Goal: Find specific page/section: Find specific page/section

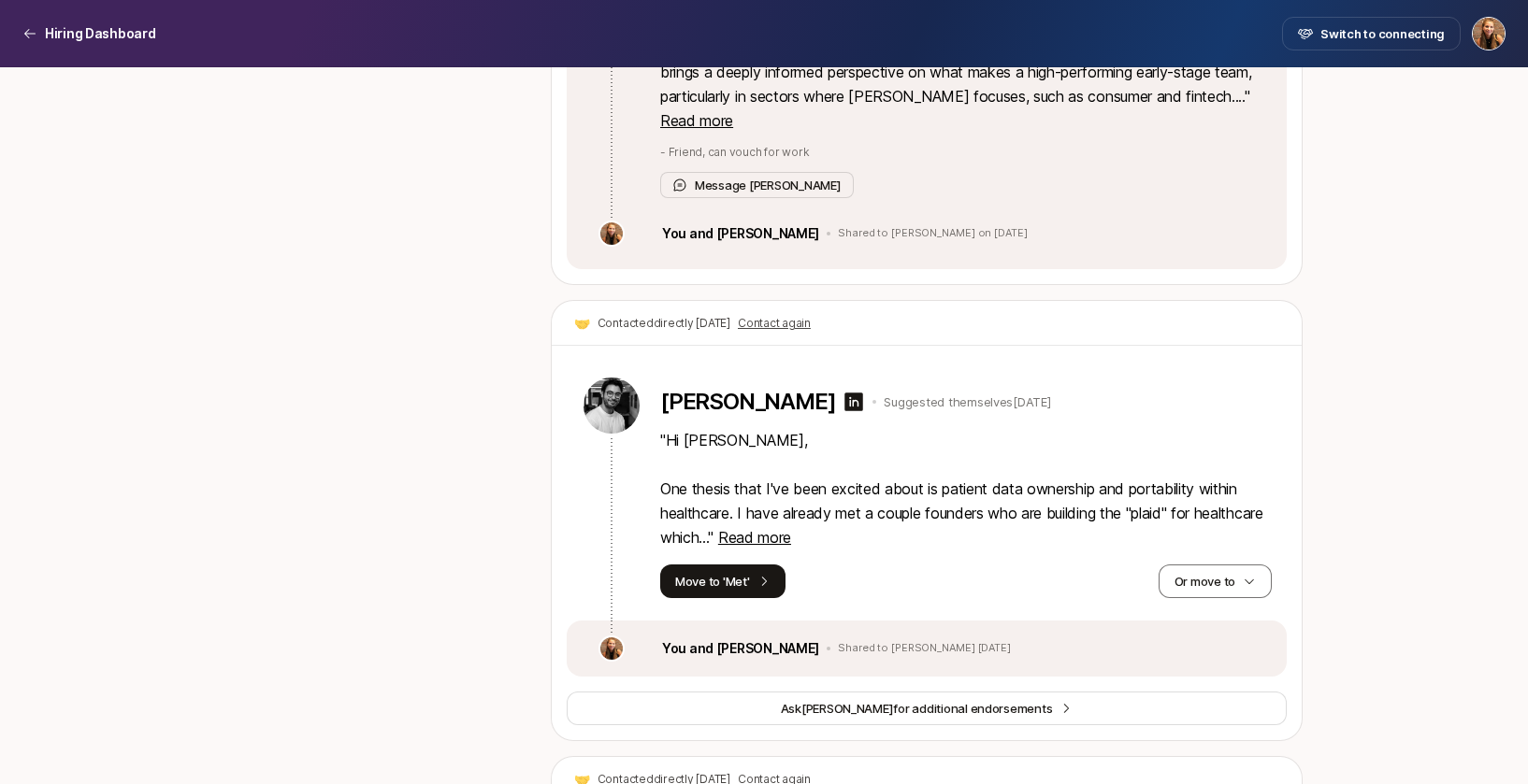
scroll to position [8750, 0]
click at [791, 527] on span "Read more" at bounding box center [755, 536] width 73 height 19
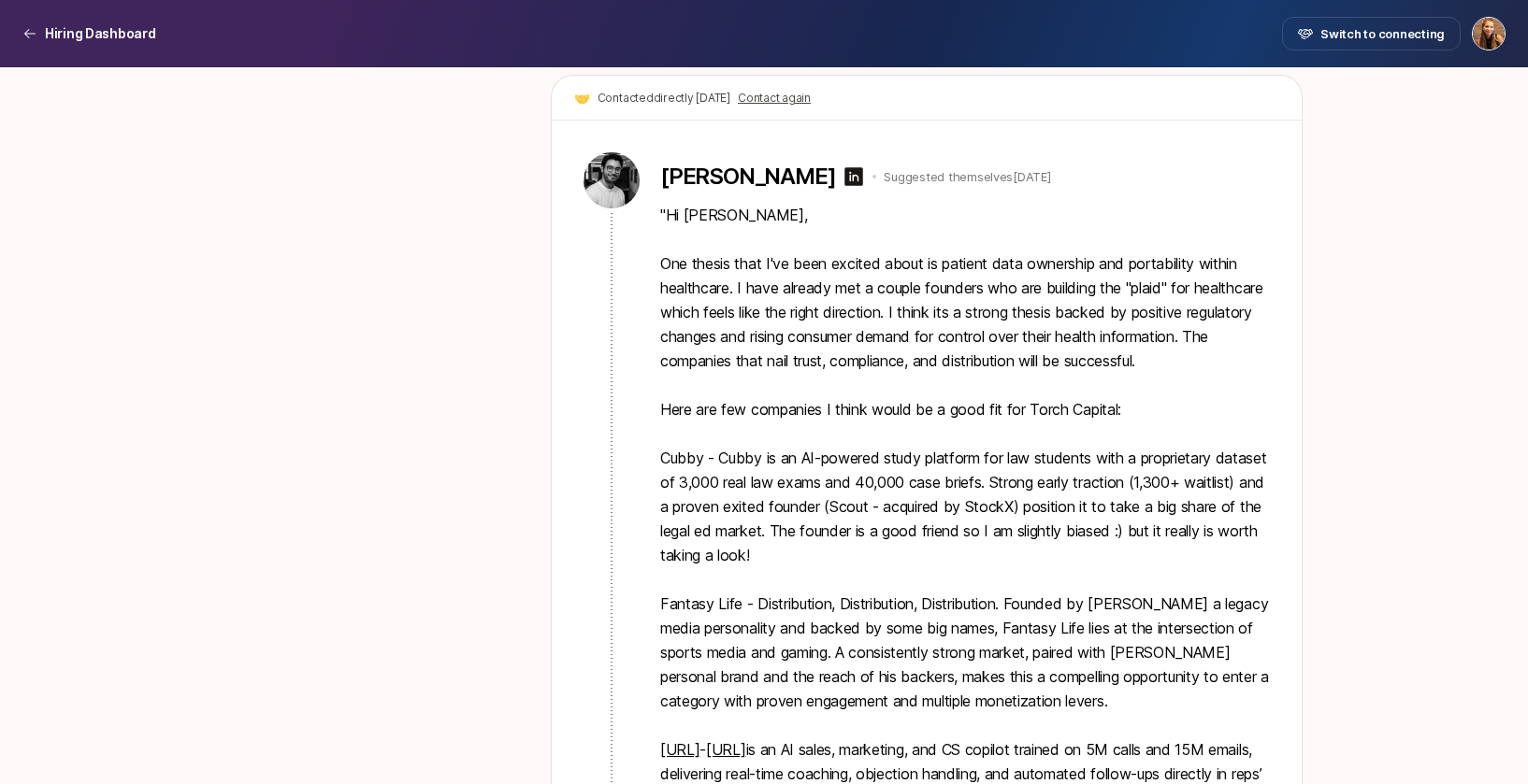
scroll to position [8980, 0]
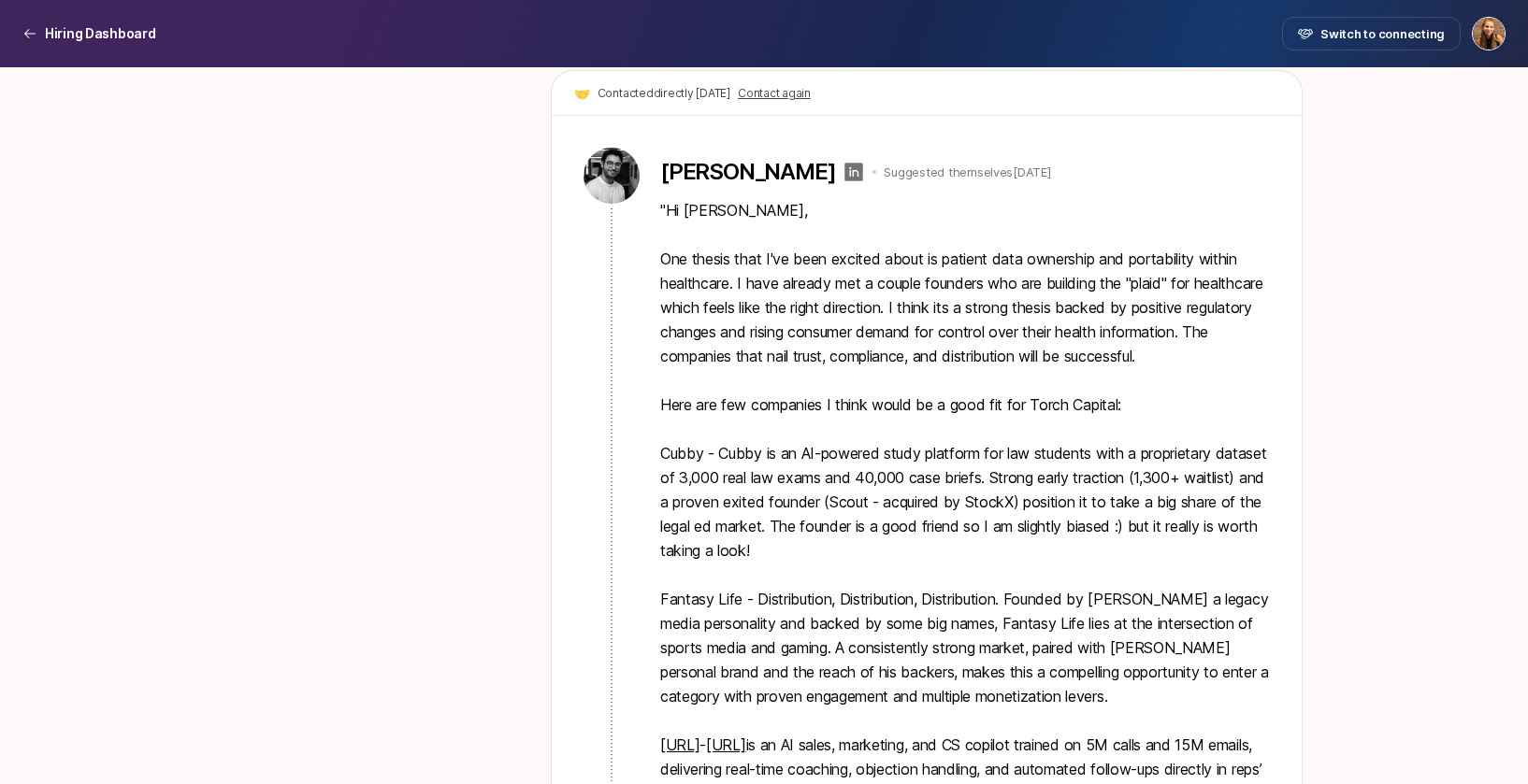
click at [845, 163] on icon at bounding box center [854, 171] width 19 height 19
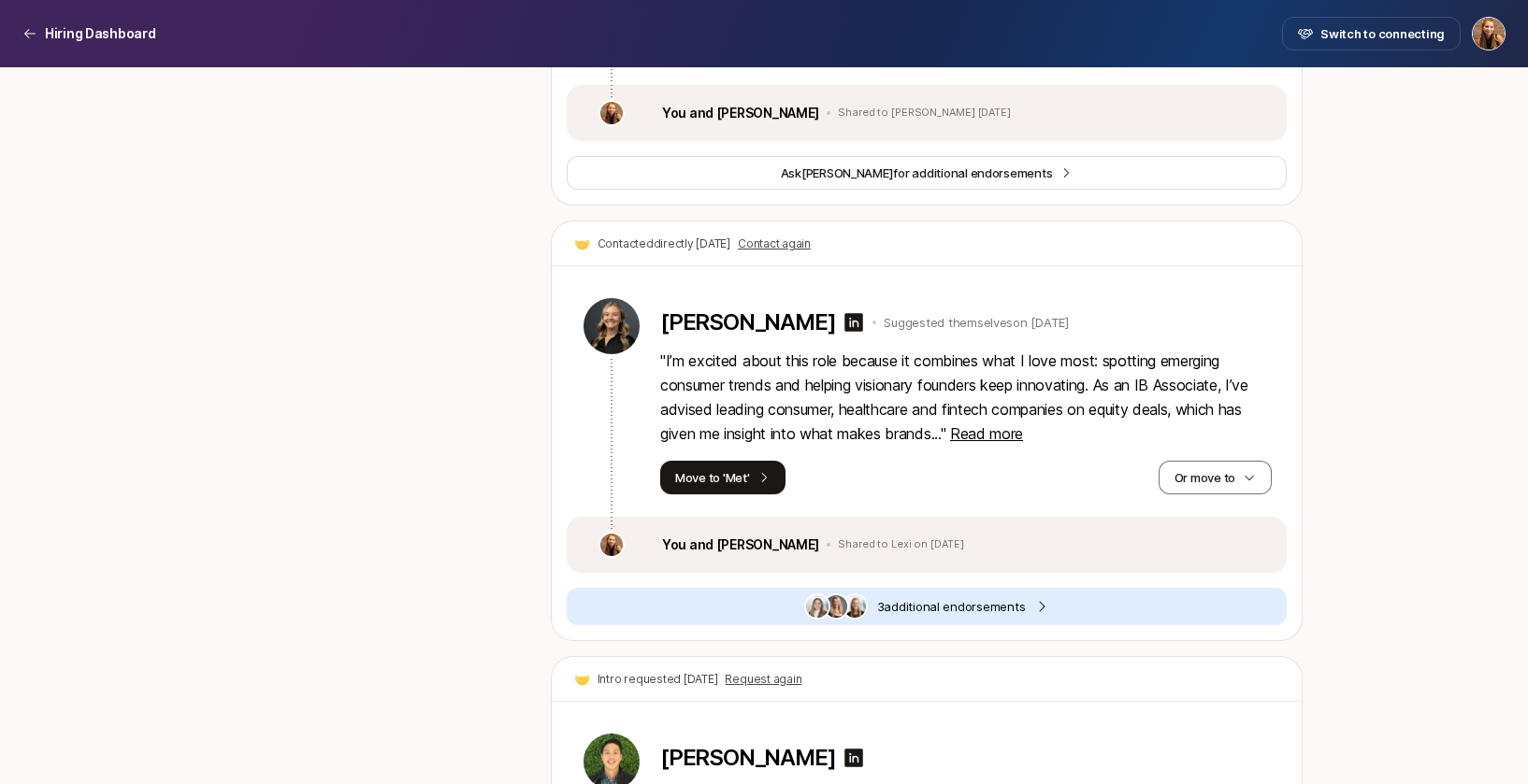
scroll to position [2870, 0]
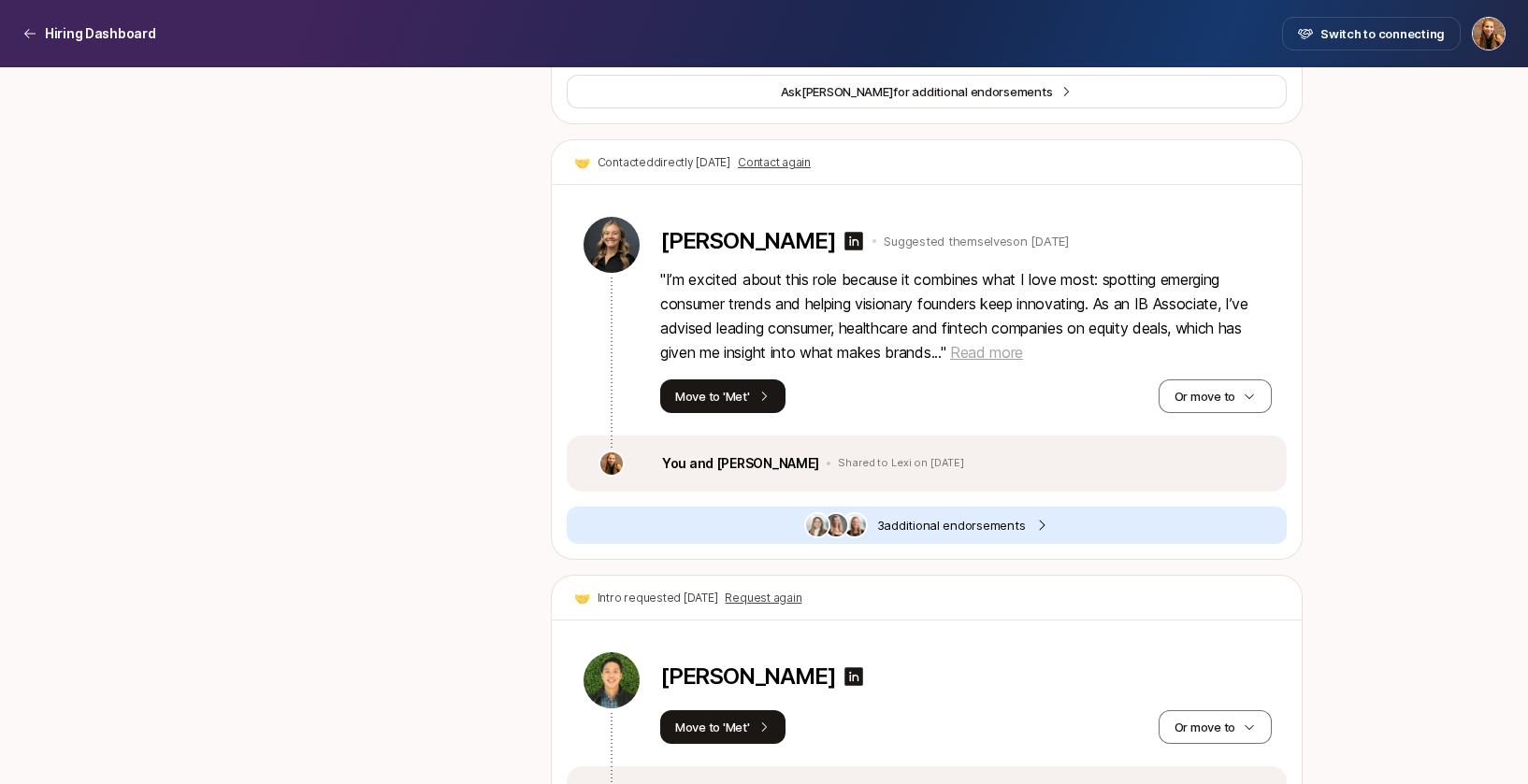
click at [998, 357] on span "Read more" at bounding box center [986, 352] width 73 height 19
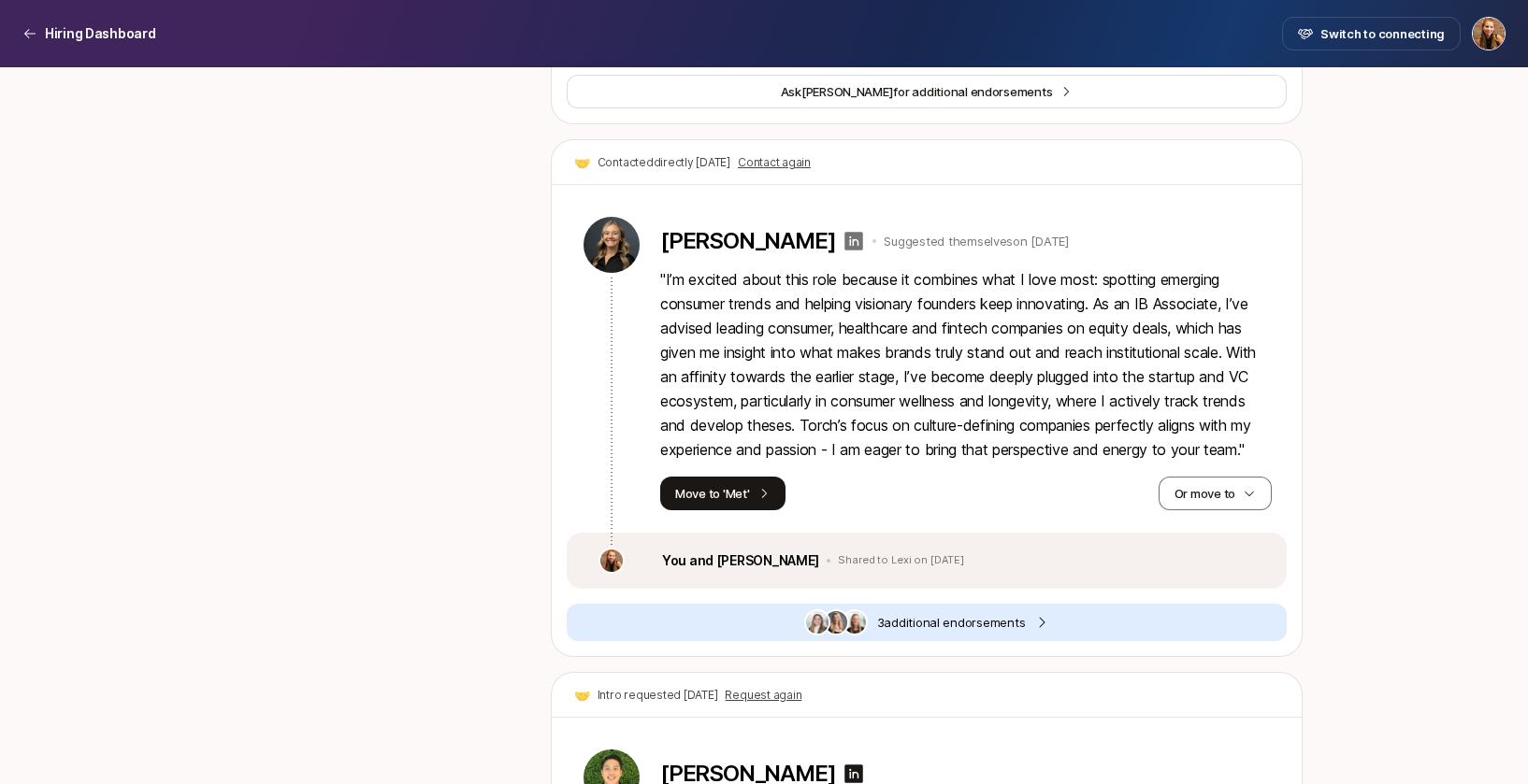
click at [845, 238] on icon at bounding box center [854, 240] width 19 height 19
click at [890, 617] on span "3 additional endorsement s" at bounding box center [951, 622] width 149 height 19
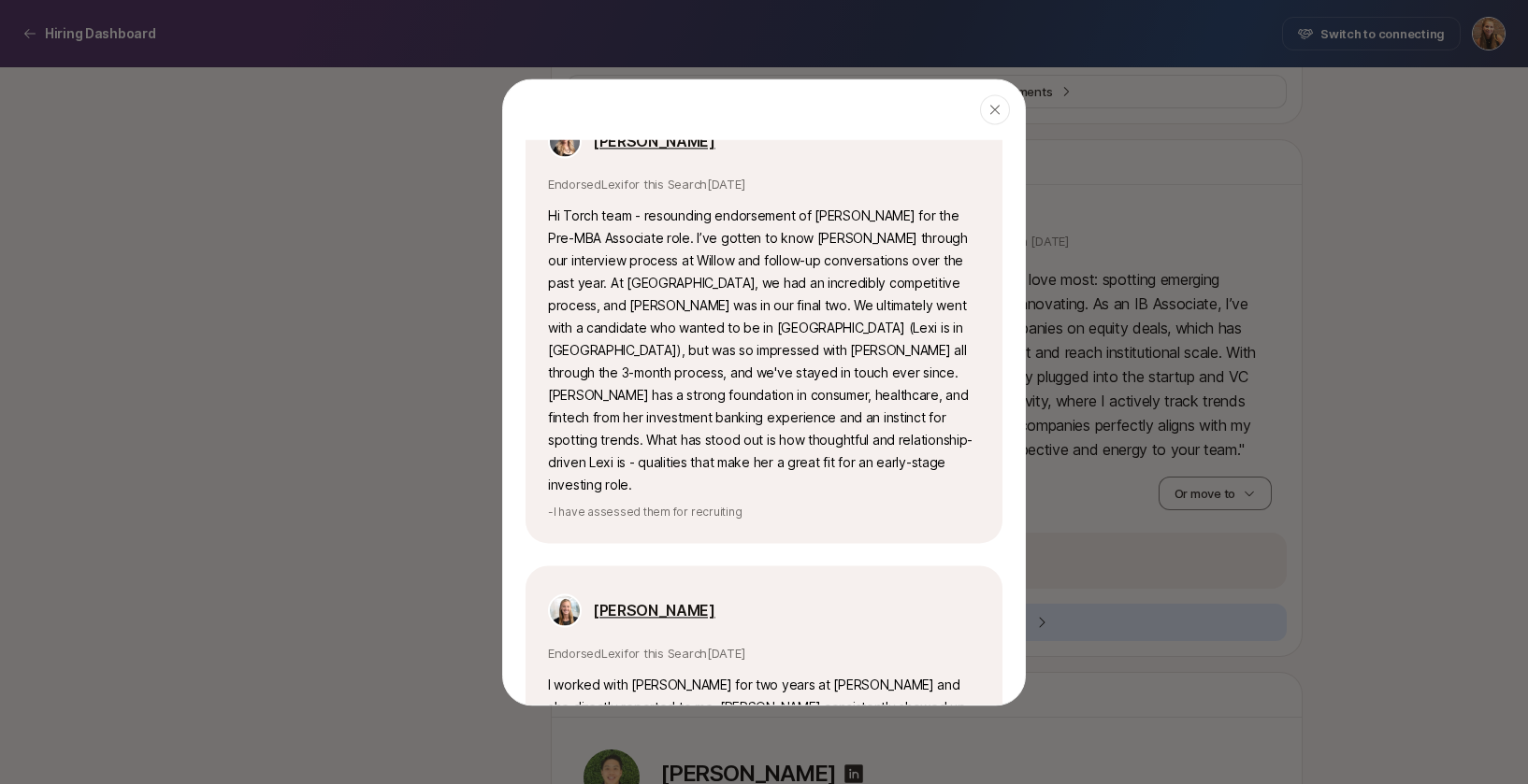
scroll to position [692, 0]
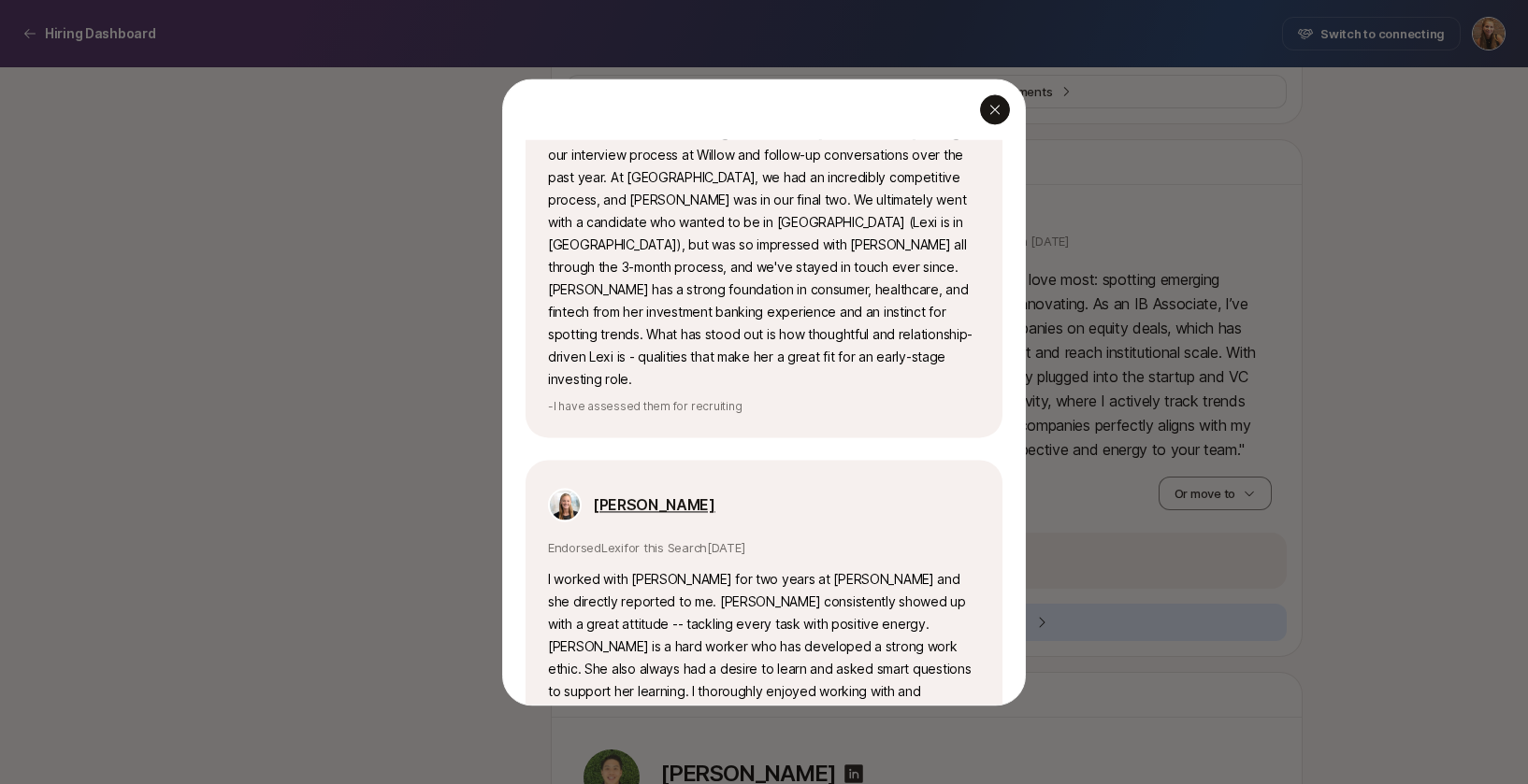
click at [995, 106] on icon "button" at bounding box center [994, 108] width 15 height 15
